Goal: Information Seeking & Learning: Check status

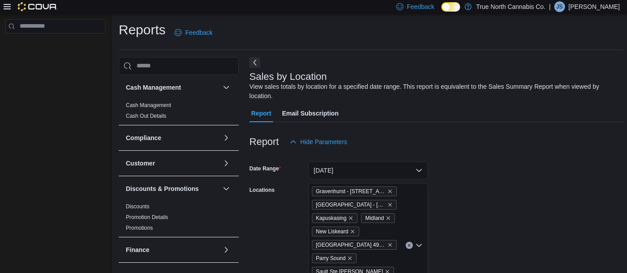
scroll to position [29, 0]
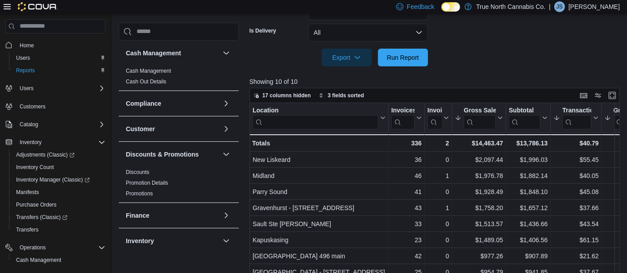
scroll to position [413, 0]
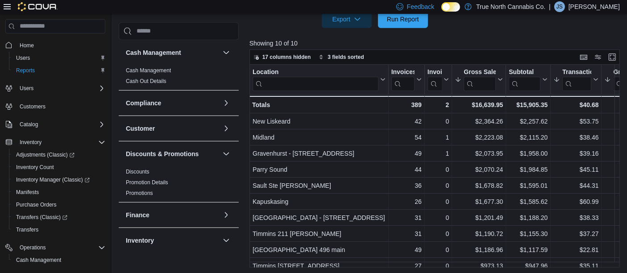
scroll to position [412, 0]
